Goal: Check status: Check status

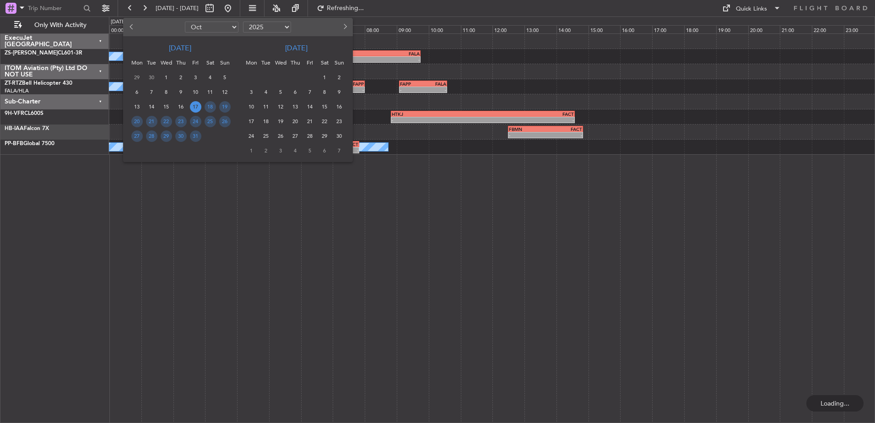
select select "10"
select select "2025"
click at [169, 107] on span "15" at bounding box center [166, 106] width 11 height 11
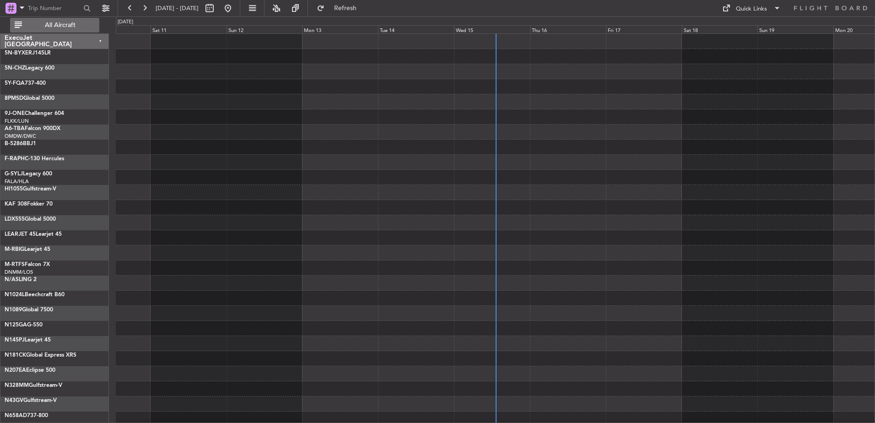
click at [60, 26] on span "All Aircraft" at bounding box center [60, 25] width 73 height 6
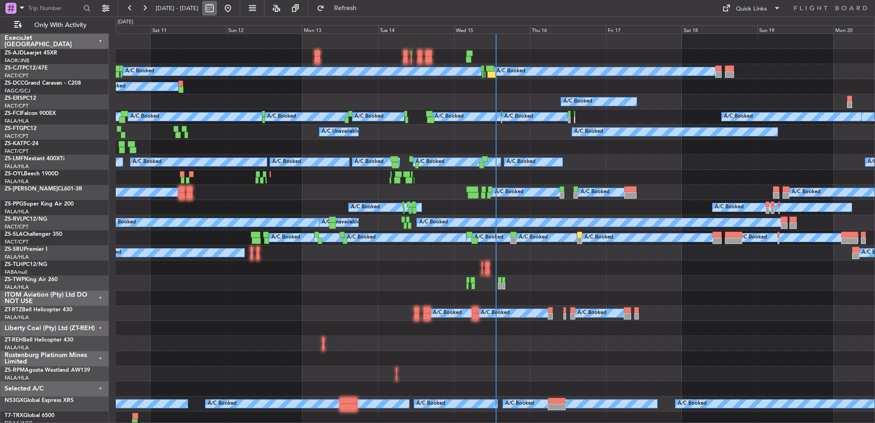
click at [217, 8] on button at bounding box center [209, 8] width 15 height 15
select select "10"
select select "2025"
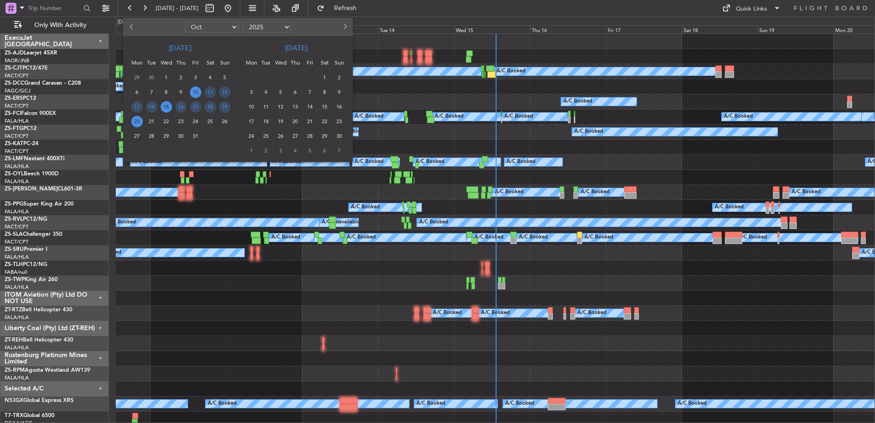
click at [168, 107] on span "15" at bounding box center [166, 106] width 11 height 11
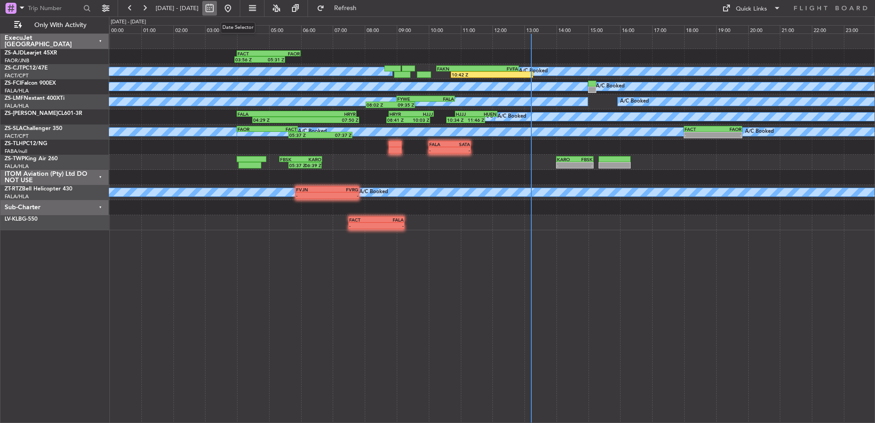
click at [217, 10] on button at bounding box center [209, 8] width 15 height 15
select select "10"
select select "2025"
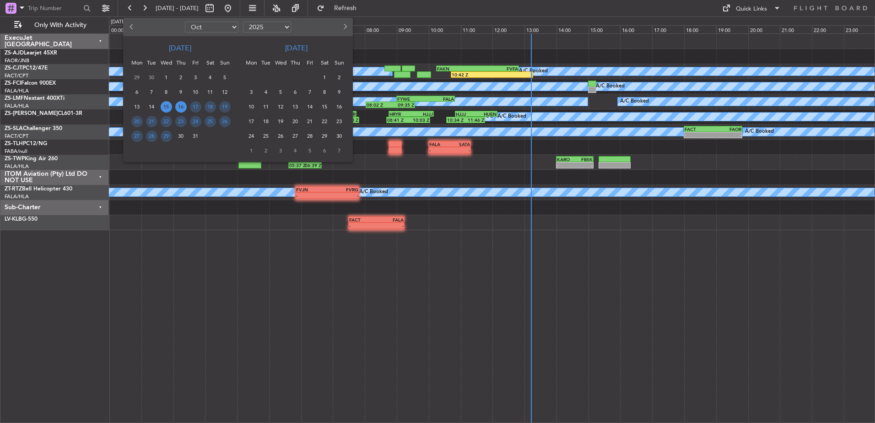
click at [181, 108] on span "16" at bounding box center [180, 106] width 11 height 11
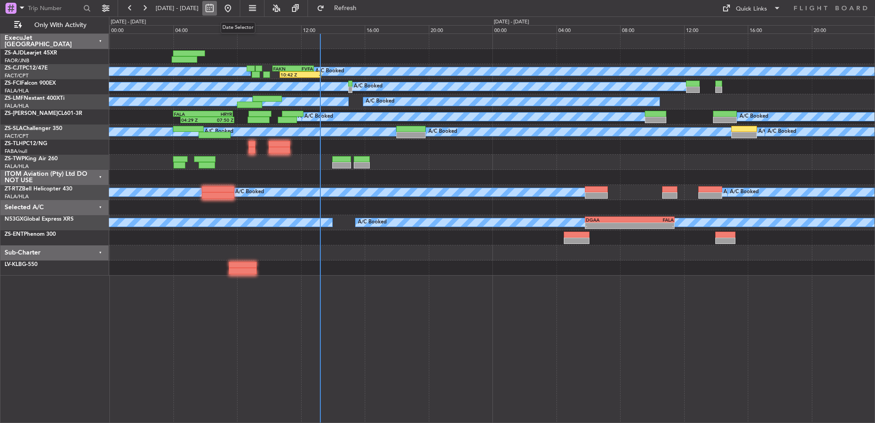
click at [217, 8] on button at bounding box center [209, 8] width 15 height 15
select select "10"
select select "2025"
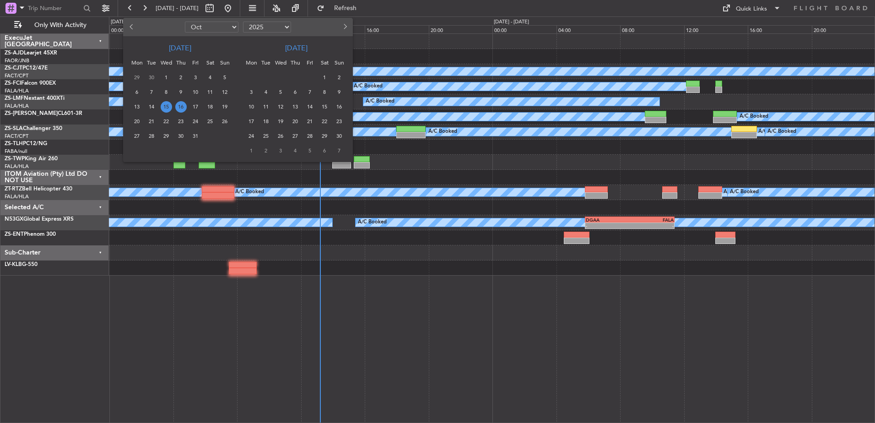
click at [181, 104] on span "16" at bounding box center [180, 106] width 11 height 11
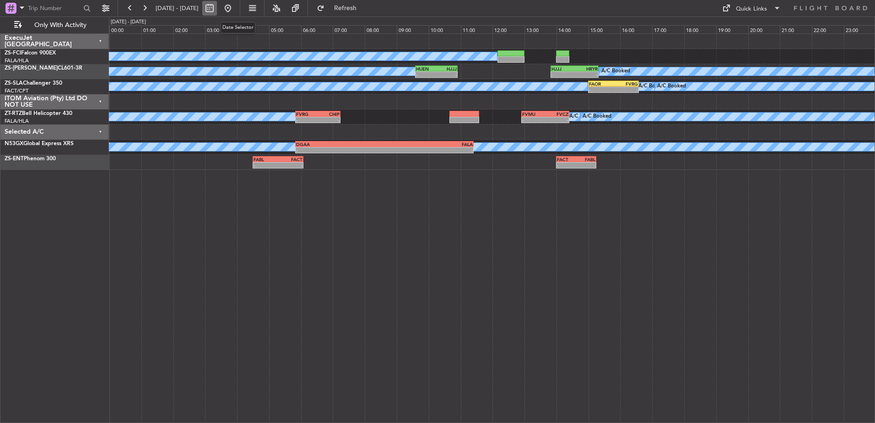
click at [217, 9] on button at bounding box center [209, 8] width 15 height 15
select select "10"
select select "2025"
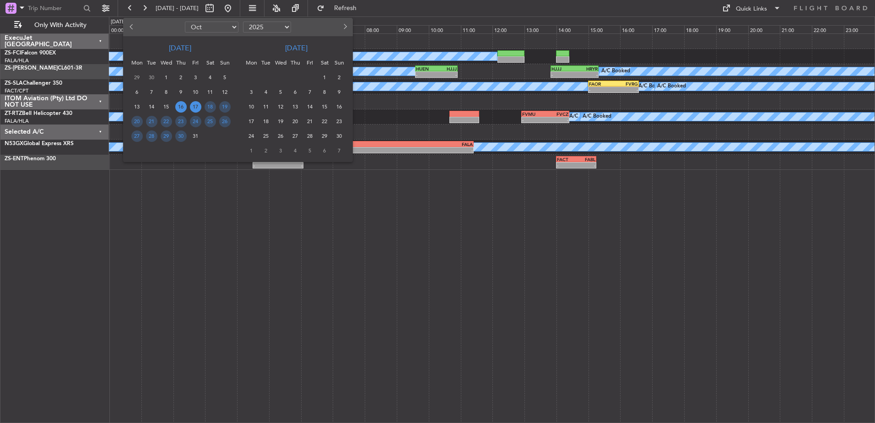
click at [193, 107] on span "17" at bounding box center [195, 106] width 11 height 11
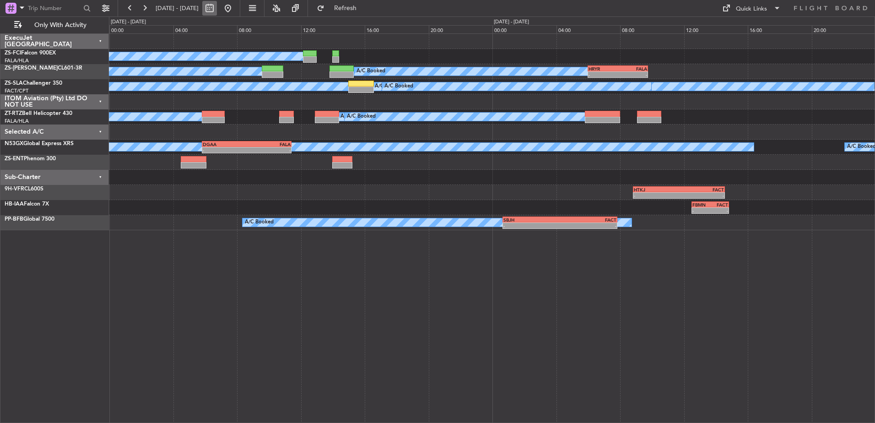
click at [217, 7] on button at bounding box center [209, 8] width 15 height 15
select select "10"
select select "2025"
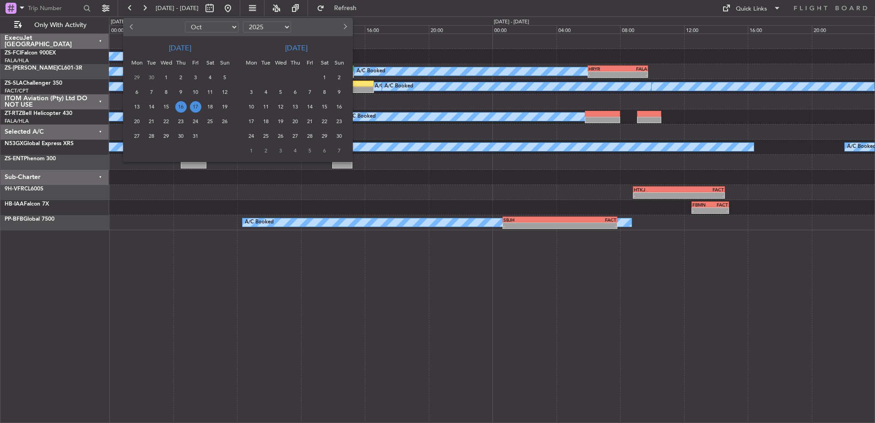
click at [194, 109] on span "17" at bounding box center [195, 106] width 11 height 11
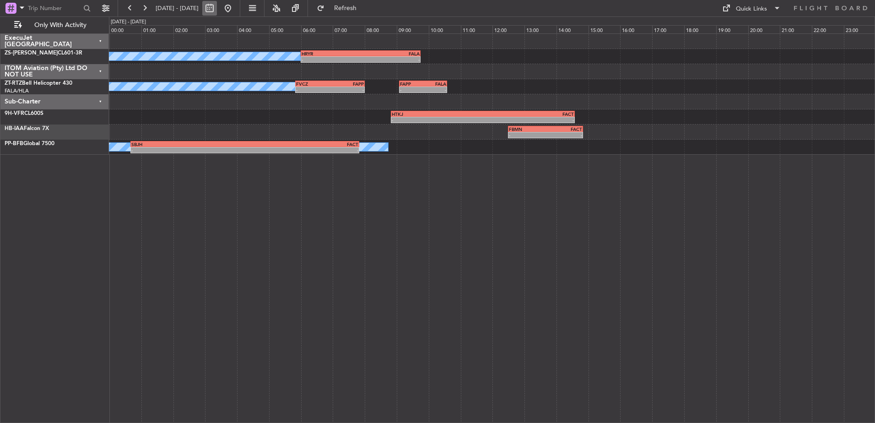
click at [217, 7] on button at bounding box center [209, 8] width 15 height 15
select select "10"
select select "2025"
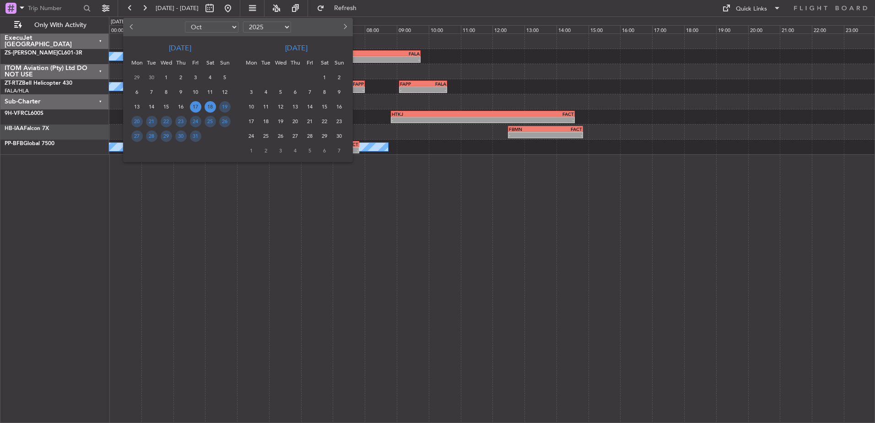
click at [211, 106] on span "18" at bounding box center [210, 106] width 11 height 11
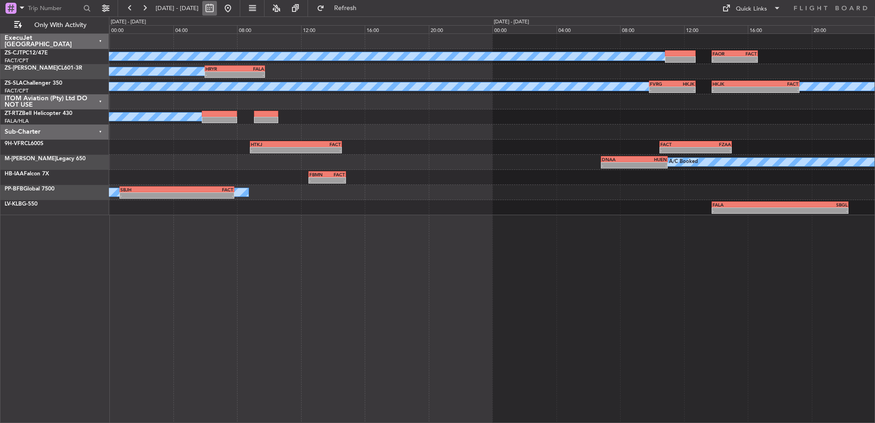
click at [217, 11] on button at bounding box center [209, 8] width 15 height 15
select select "10"
select select "2025"
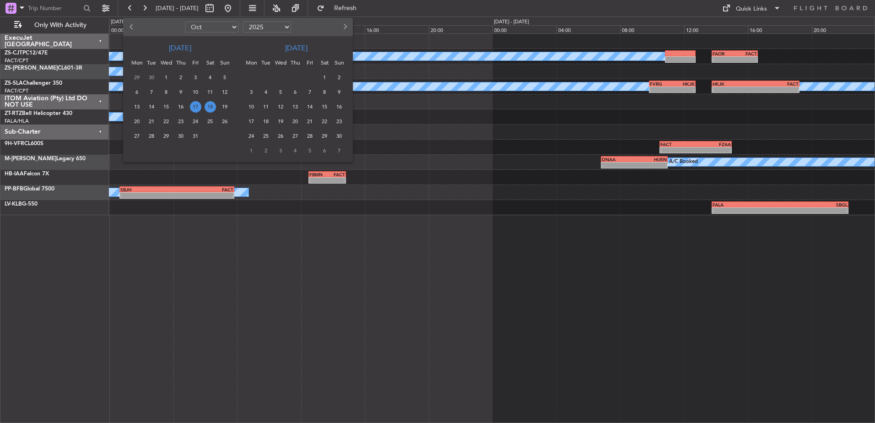
click at [209, 105] on span "18" at bounding box center [210, 106] width 11 height 11
click at [211, 106] on span "18" at bounding box center [210, 106] width 11 height 11
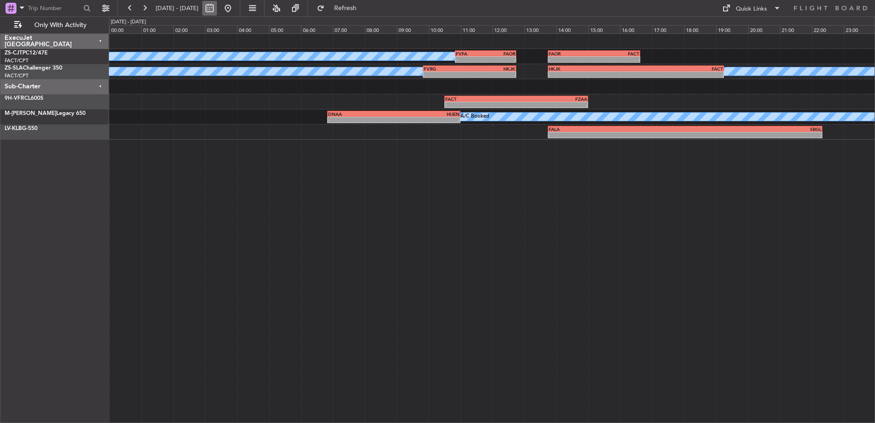
click at [217, 10] on button at bounding box center [209, 8] width 15 height 15
select select "10"
select select "2025"
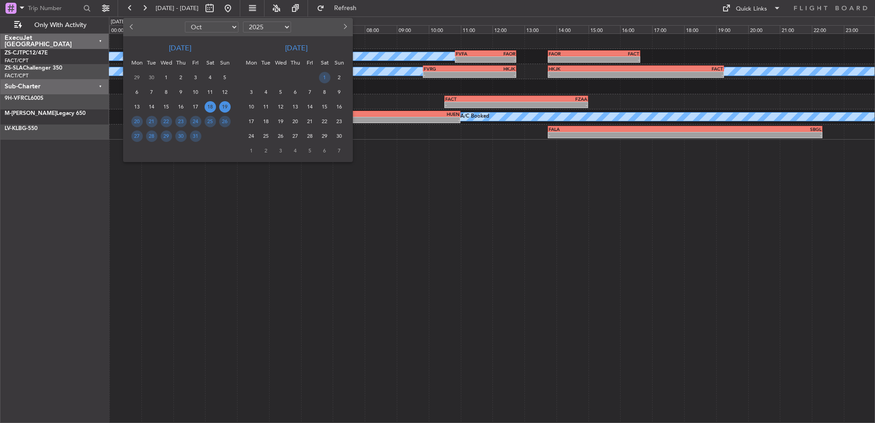
click at [225, 107] on span "19" at bounding box center [224, 106] width 11 height 11
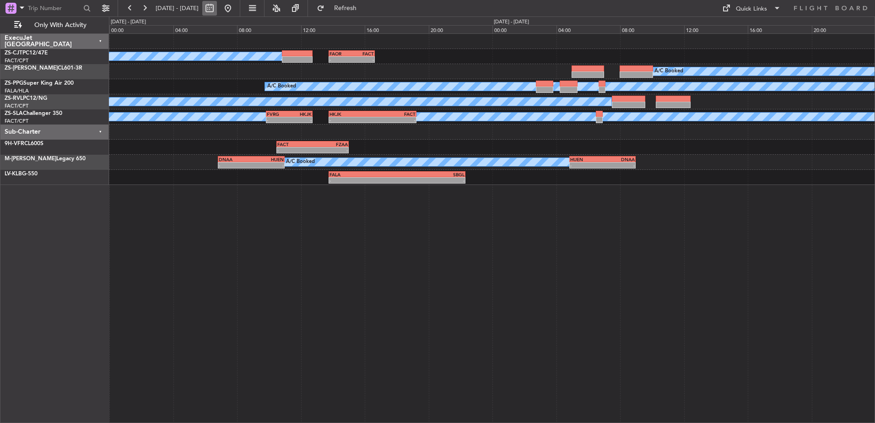
click at [217, 6] on button at bounding box center [209, 8] width 15 height 15
select select "10"
select select "2025"
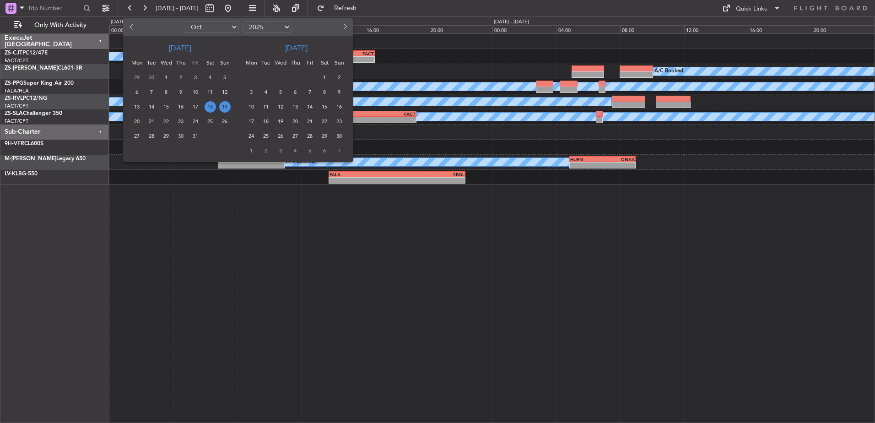
click at [227, 102] on span "19" at bounding box center [224, 106] width 11 height 11
click at [226, 104] on span "19" at bounding box center [224, 106] width 11 height 11
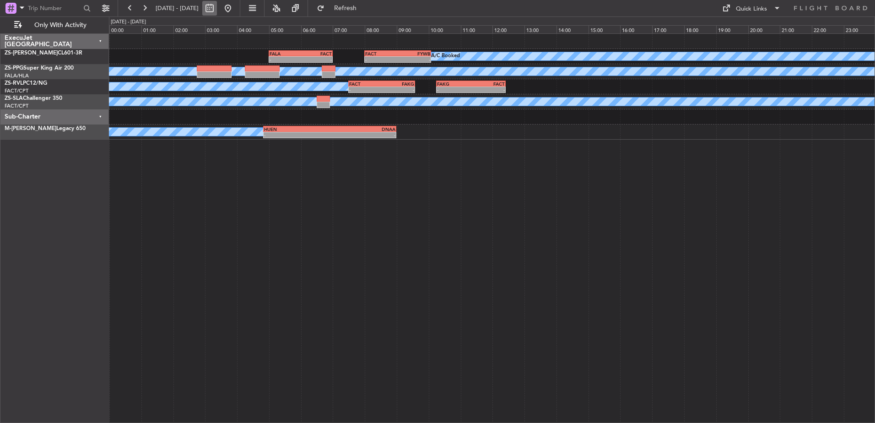
click at [217, 9] on button at bounding box center [209, 8] width 15 height 15
select select "10"
select select "2025"
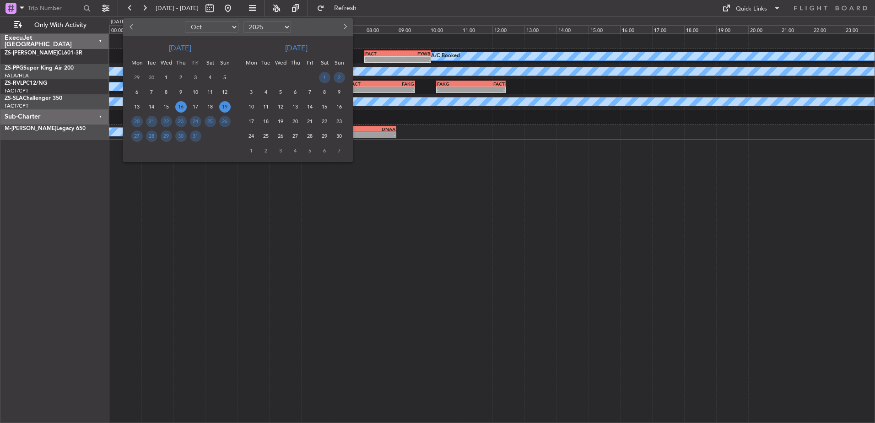
click at [178, 107] on span "16" at bounding box center [180, 106] width 11 height 11
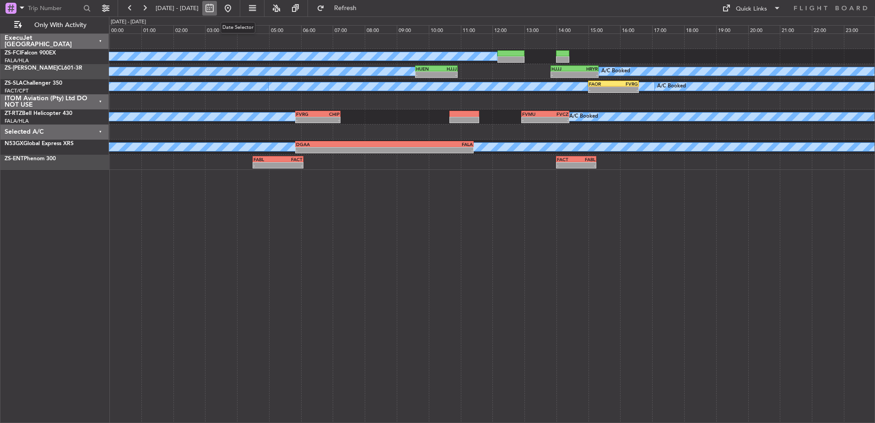
click at [217, 9] on button at bounding box center [209, 8] width 15 height 15
select select "10"
select select "2025"
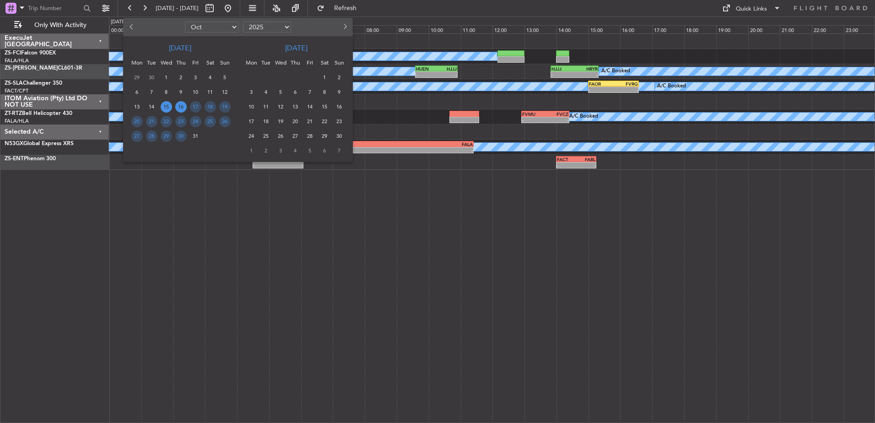
click at [166, 107] on span "15" at bounding box center [166, 106] width 11 height 11
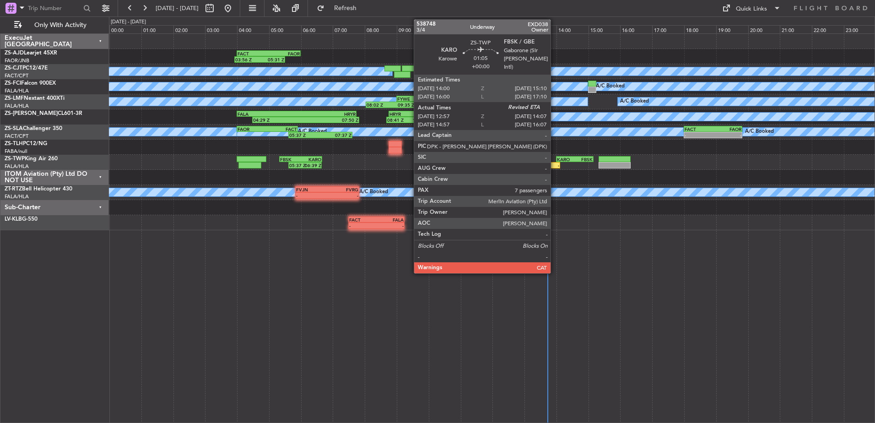
click at [555, 165] on div "-" at bounding box center [551, 165] width 18 height 5
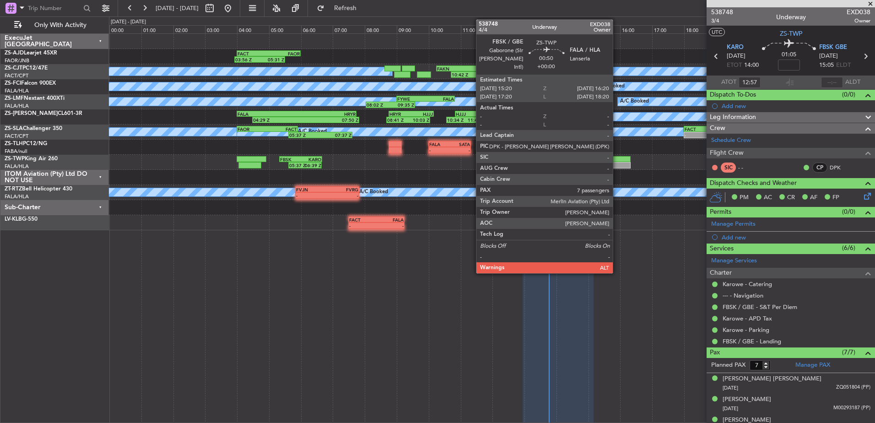
click at [617, 163] on div at bounding box center [615, 165] width 32 height 6
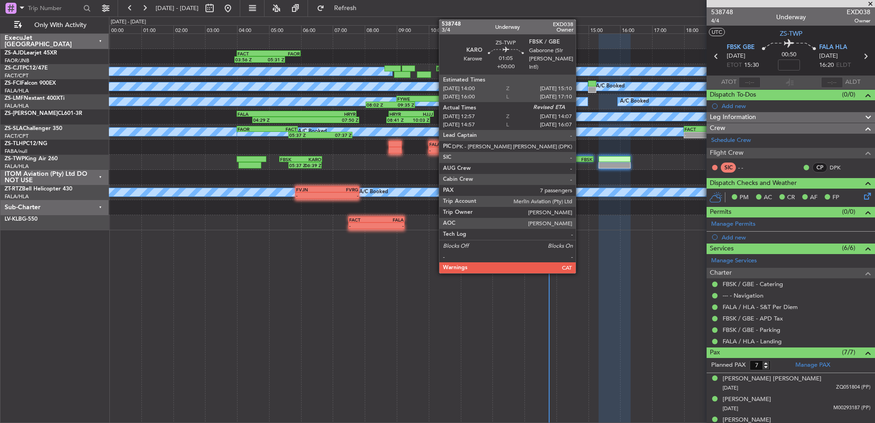
click at [580, 159] on div "FBSK" at bounding box center [584, 159] width 18 height 5
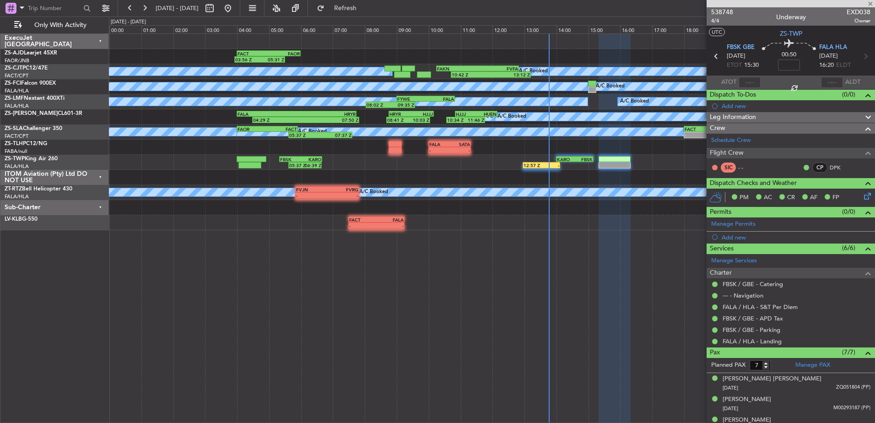
type input "12:57"
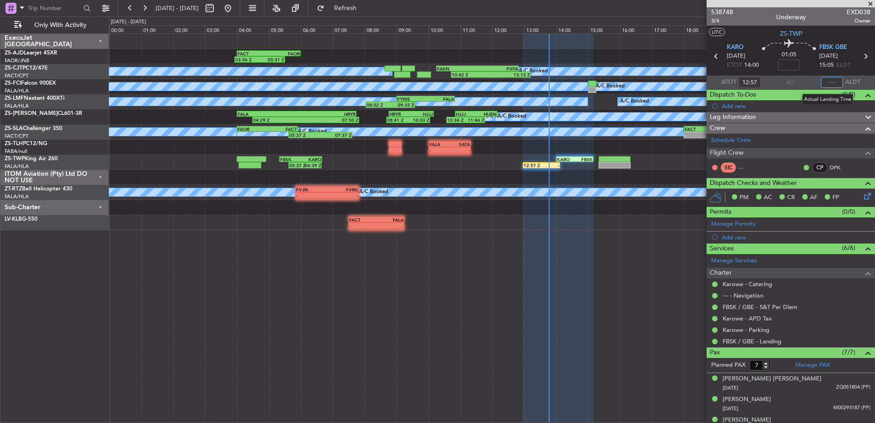
click at [827, 80] on input "text" at bounding box center [832, 82] width 22 height 11
type input "13:46"
